Goal: Book appointment/travel/reservation

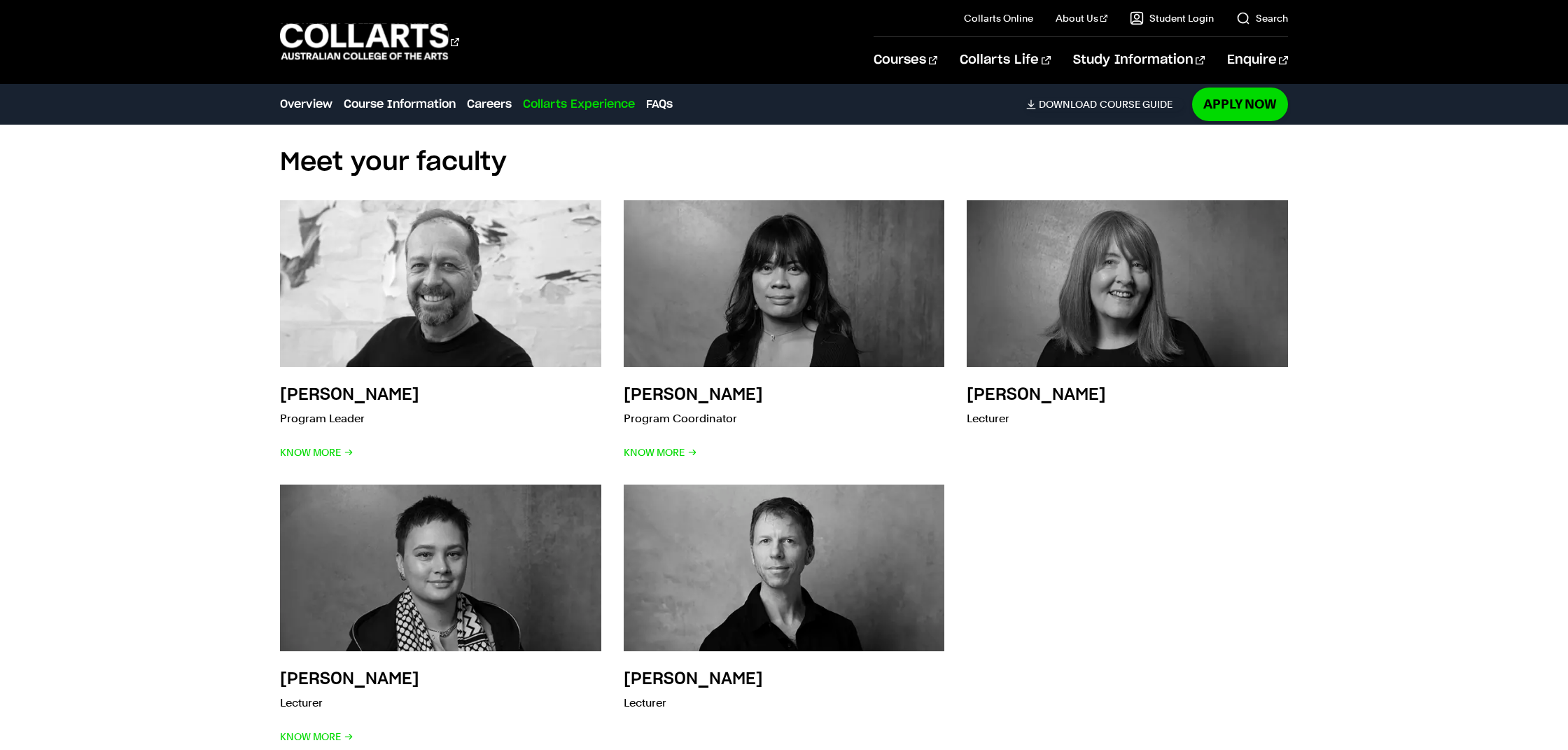
scroll to position [1893, 0]
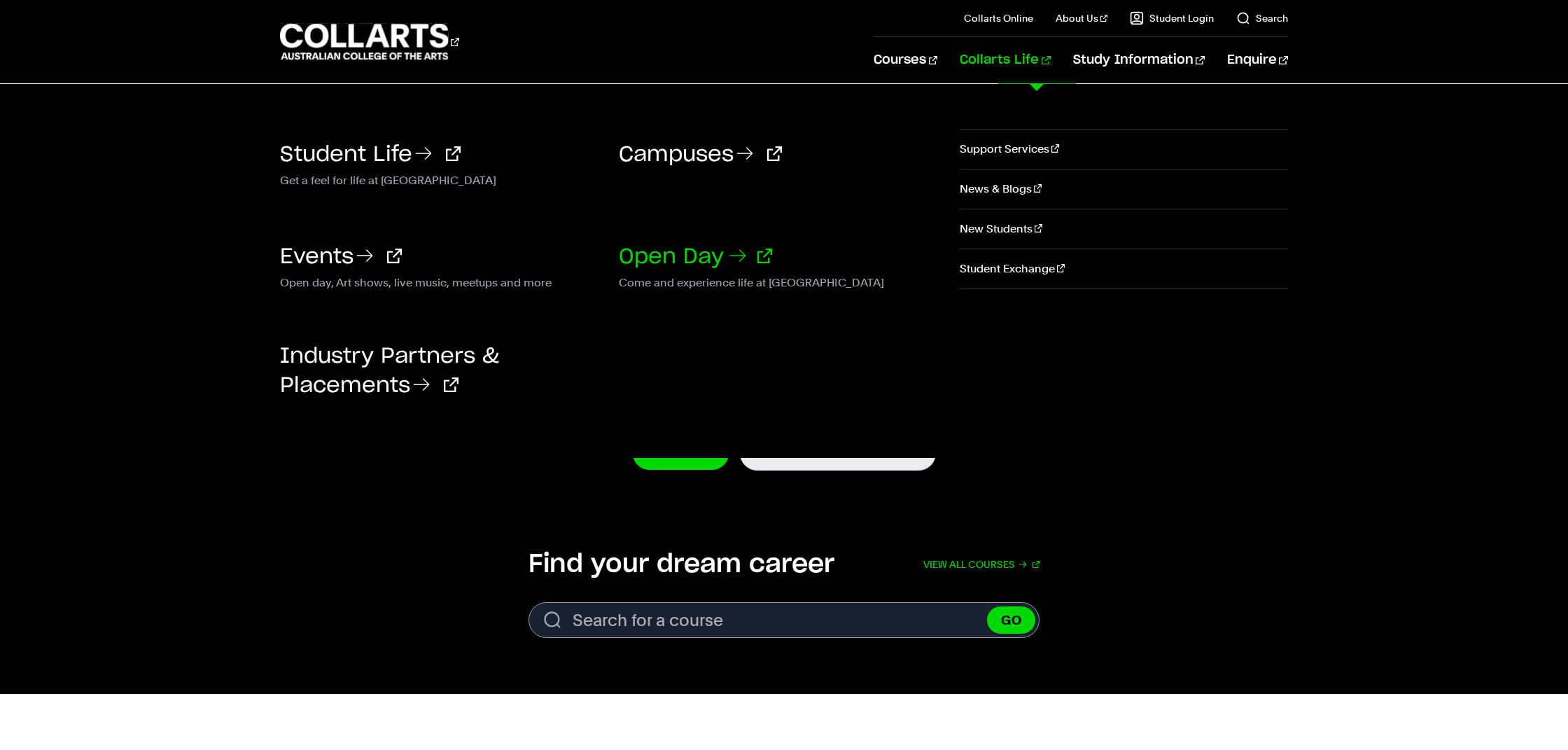
click at [690, 248] on link "Open Day" at bounding box center [695, 257] width 154 height 21
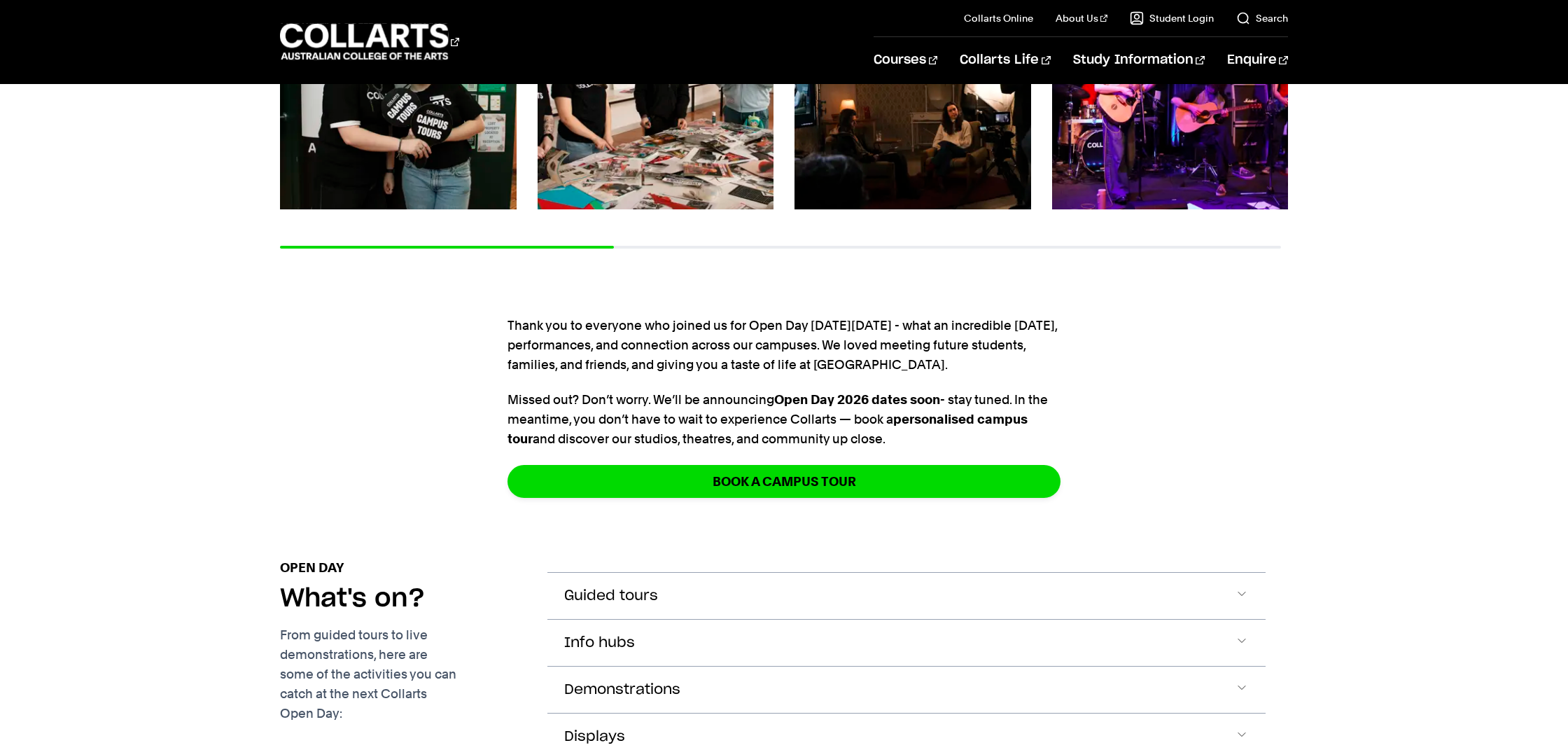
scroll to position [390, 0]
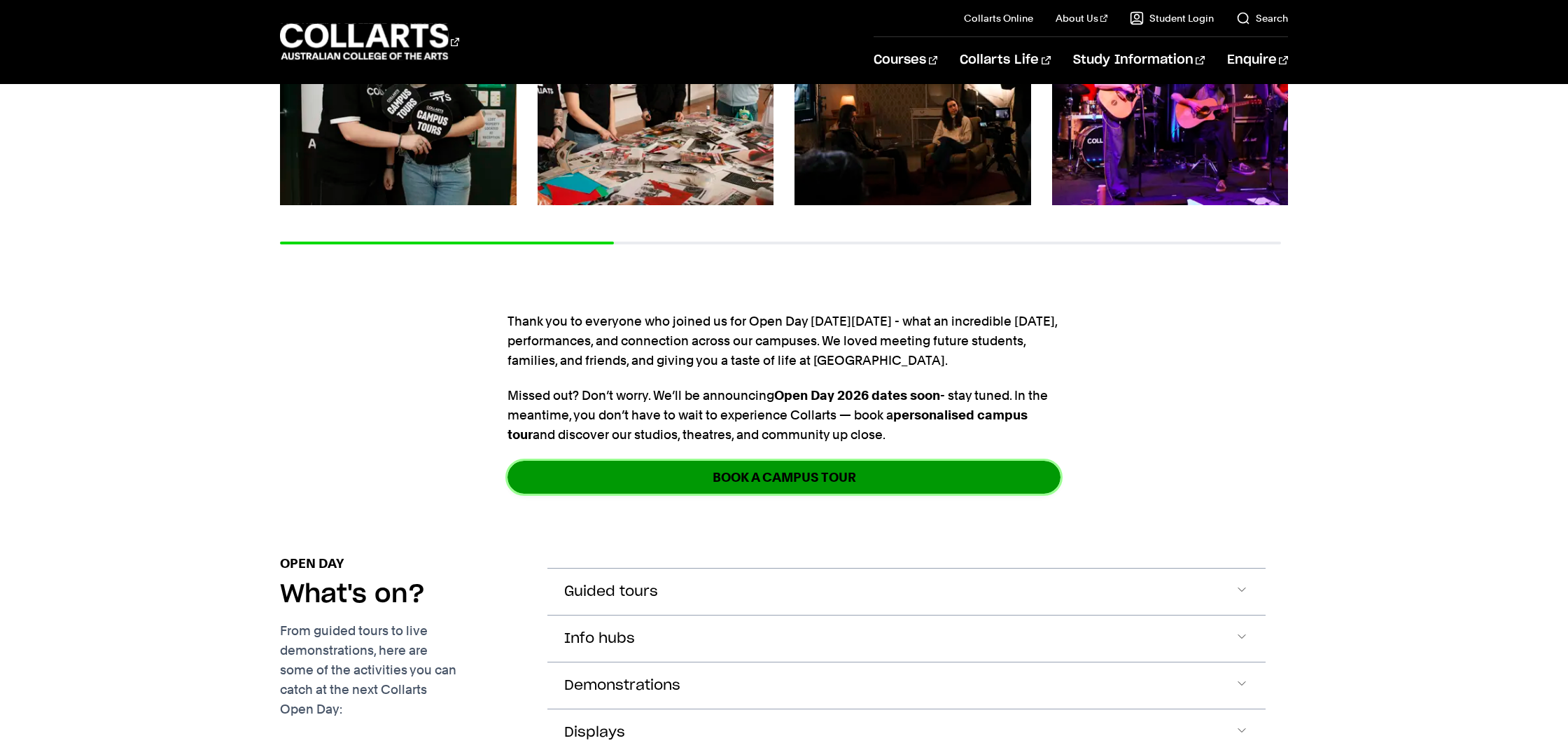
click at [705, 482] on link "Book a Campus Tour" at bounding box center [784, 477] width 553 height 33
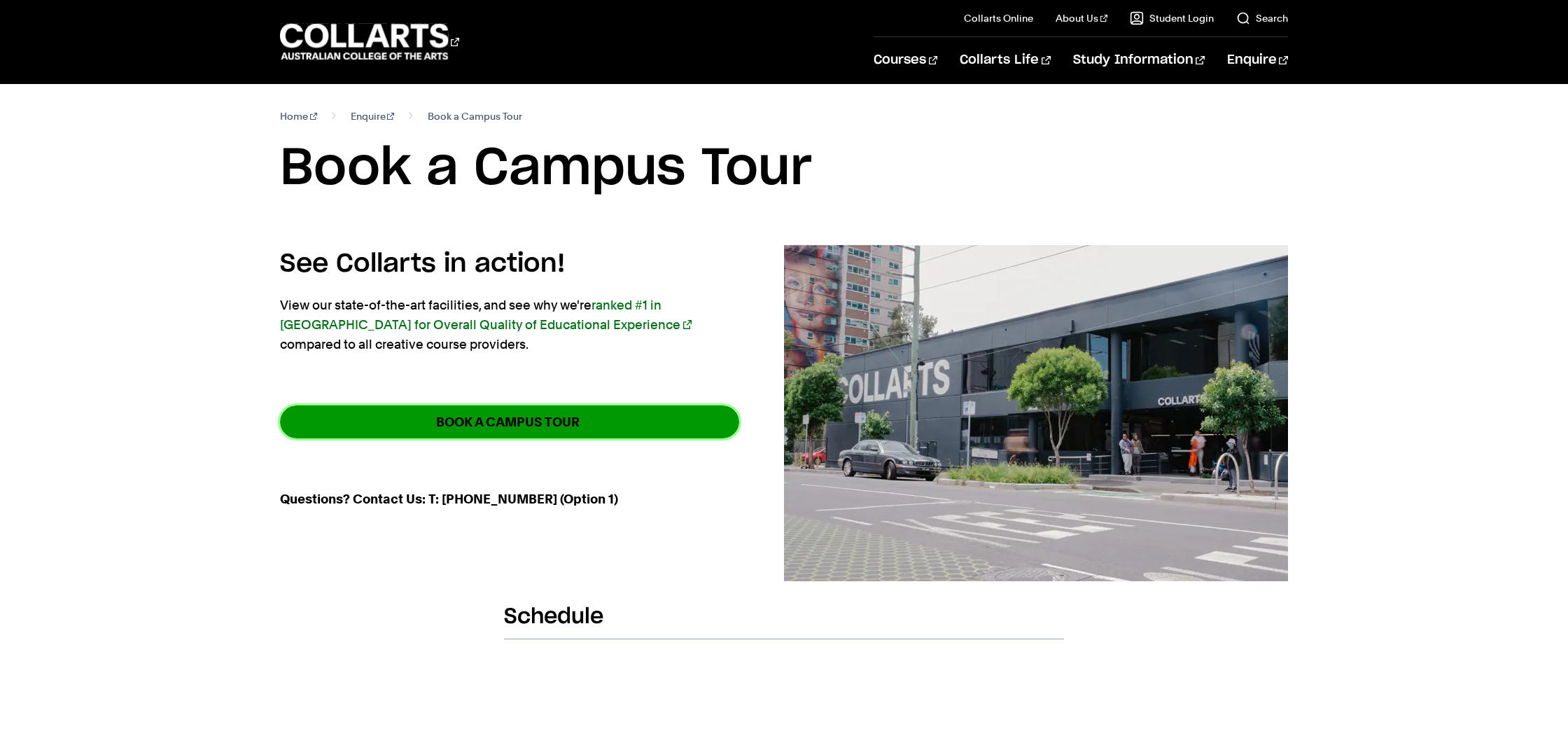
click at [658, 412] on link "BOOK A CAMPUS TOUR" at bounding box center [510, 422] width 459 height 33
